Goal: Task Accomplishment & Management: Manage account settings

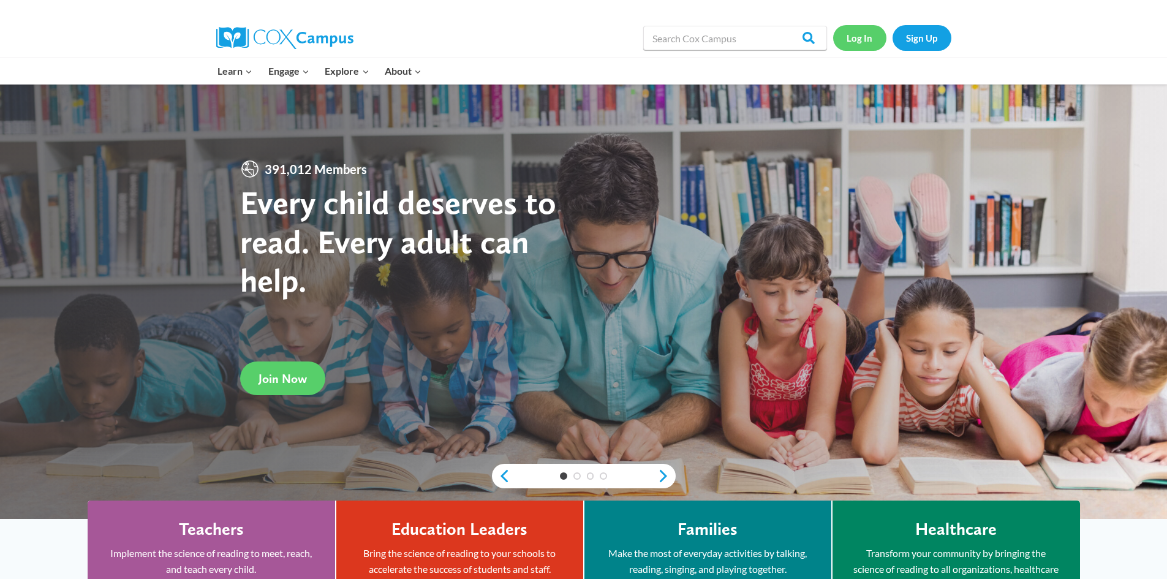
click at [864, 37] on link "Log In" at bounding box center [859, 37] width 53 height 25
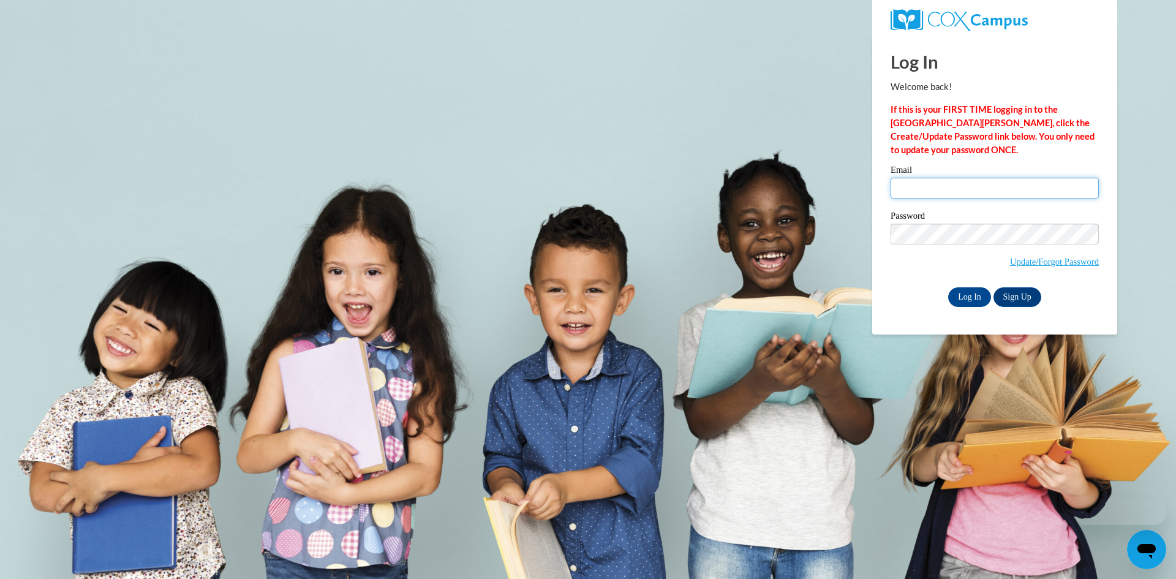
type input "lashundaclbrt@yahoo.com"
click at [954, 290] on input "Log In" at bounding box center [969, 297] width 43 height 20
click at [955, 295] on input "Log In" at bounding box center [969, 297] width 43 height 20
click at [976, 302] on input "Log In" at bounding box center [969, 297] width 43 height 20
click at [948, 287] on input "Log In" at bounding box center [969, 297] width 43 height 20
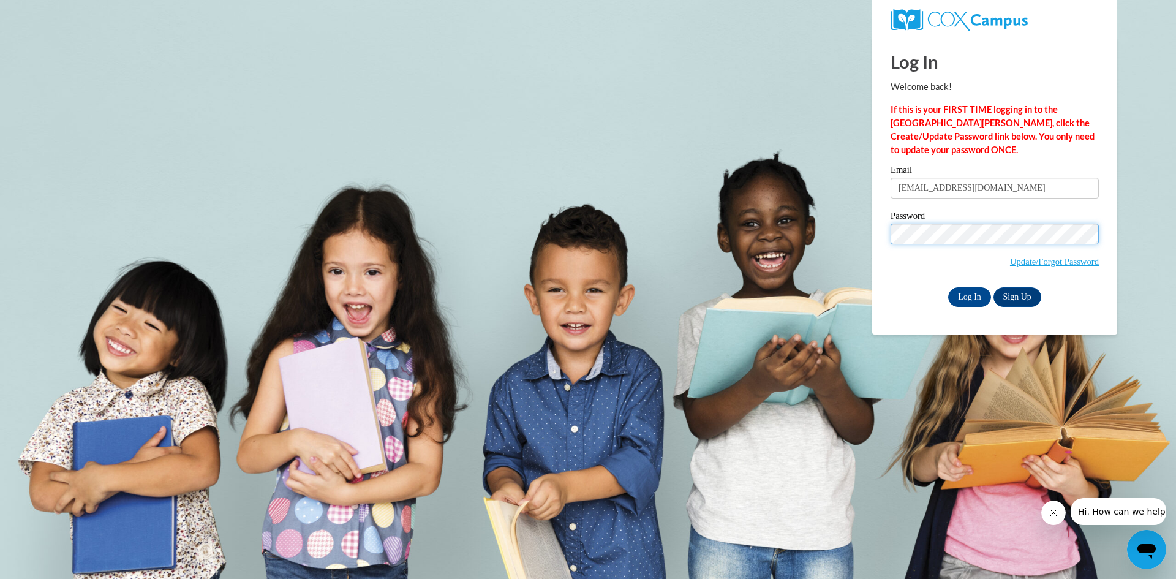
click at [948, 287] on input "Log In" at bounding box center [969, 297] width 43 height 20
